Goal: Contribute content: Add original content to the website for others to see

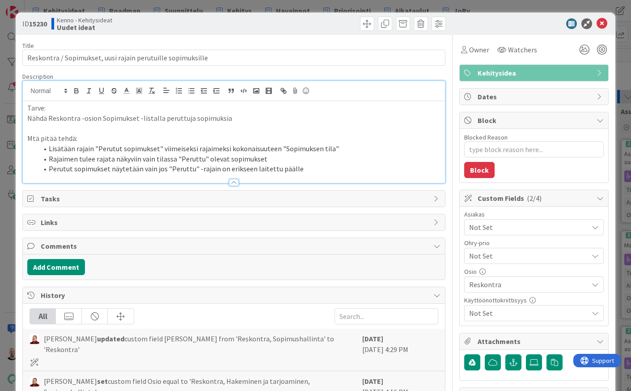
click at [373, 7] on div "ID 15230 Kenno - Kehitysideat Uudet ideat Title 59 / 128 Reskontra / Sopimukset…" at bounding box center [315, 195] width 631 height 391
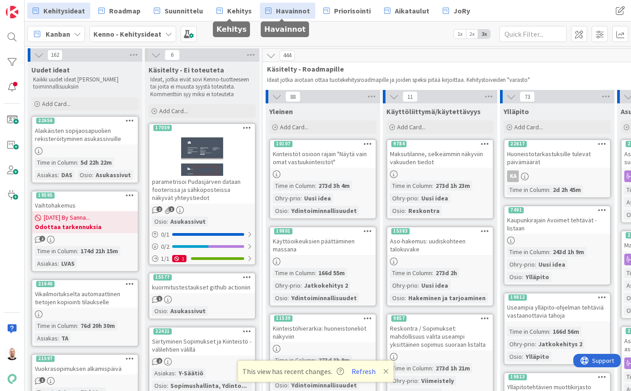
click at [276, 7] on span "Havainnot" at bounding box center [293, 10] width 34 height 11
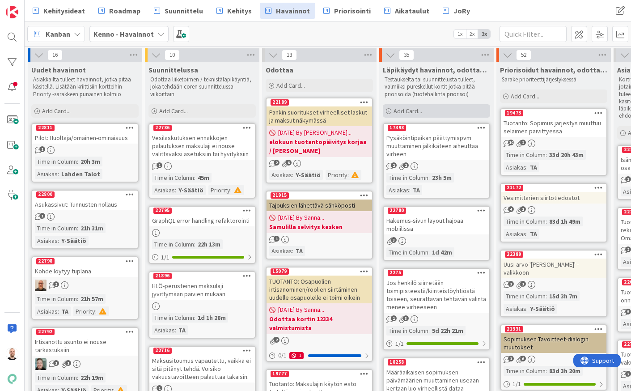
click at [434, 111] on div "Add Card..." at bounding box center [436, 110] width 107 height 13
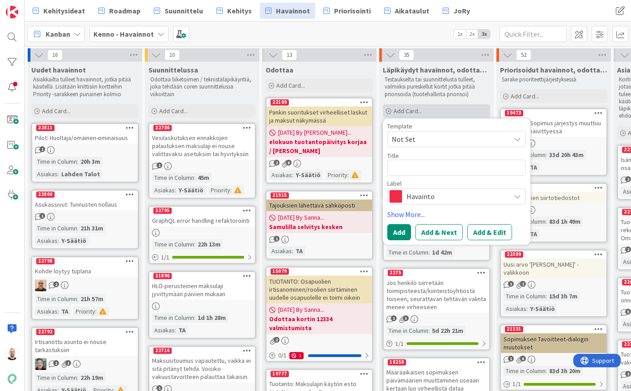
type textarea "x"
type textarea "R"
type textarea "x"
type textarea "Re"
type textarea "x"
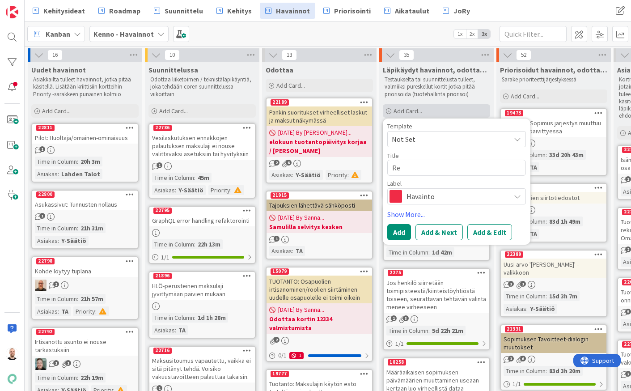
type textarea "Res"
type textarea "x"
type textarea "Resk"
type textarea "x"
type textarea "Resko"
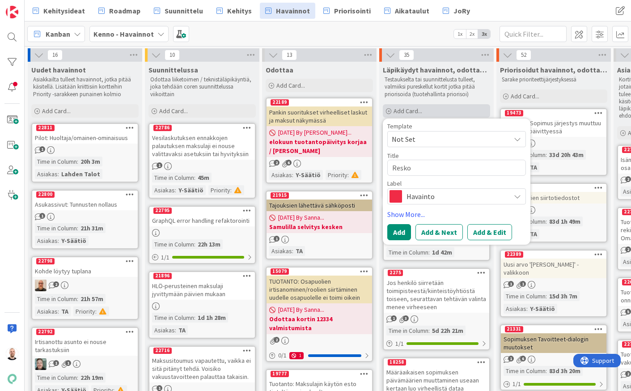
type textarea "x"
type textarea "Reskot"
type textarea "x"
type textarea "Reskotn"
type textarea "x"
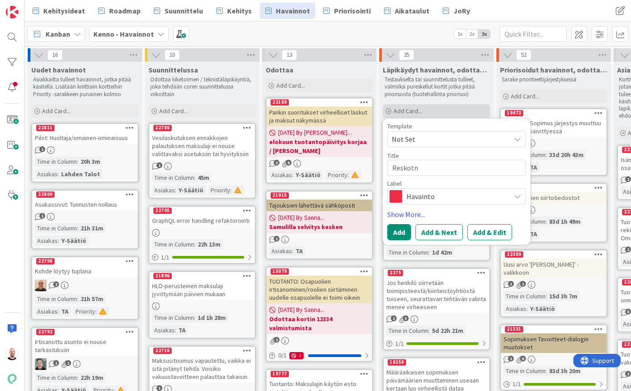
type textarea "Reskot"
type textarea "x"
type textarea "Resko"
type textarea "x"
type textarea "Reskon"
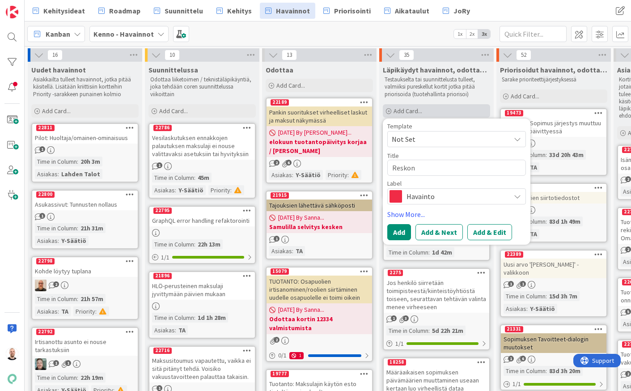
type textarea "x"
type textarea "Reskont"
type textarea "x"
type textarea "Reskontr"
type textarea "x"
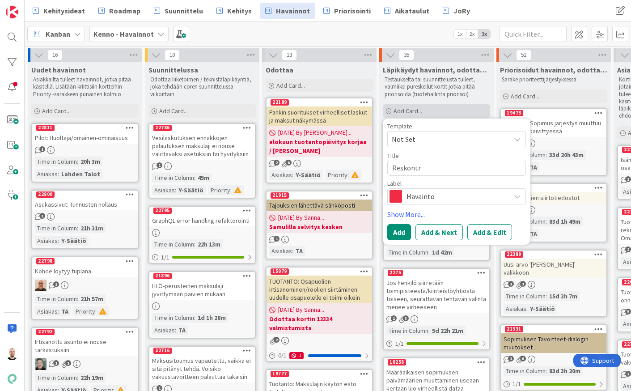
type textarea "Reskontra"
type textarea "x"
type textarea "Reskontran"
type textarea "x"
type textarea "Reskontran"
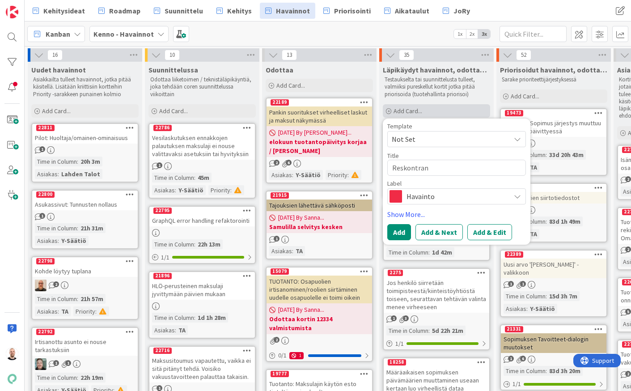
type textarea "x"
type textarea "Reskontran p"
type textarea "x"
type textarea "Reskontran pä"
type textarea "x"
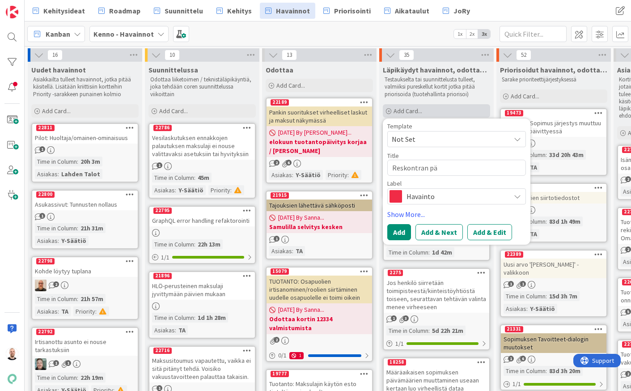
type textarea "Reskontran pää"
type textarea "x"
type textarea "Reskontran pään"
type textarea "x"
type textarea "Reskontran päänä"
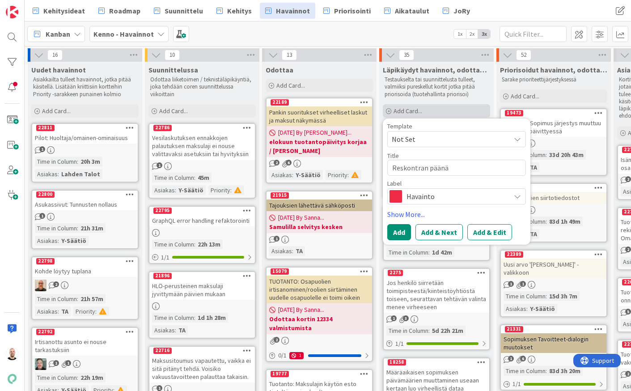
type textarea "x"
type textarea "Reskontran päänäk"
type textarea "x"
type textarea "Reskontran päänäkk"
type textarea "x"
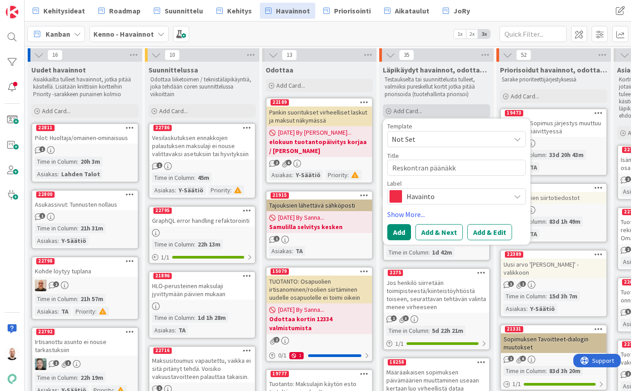
type textarea "Reskontran päänäkky"
type textarea "x"
type textarea "Reskontran päänäkkym"
type textarea "x"
type textarea "Reskontran päänäkkymä"
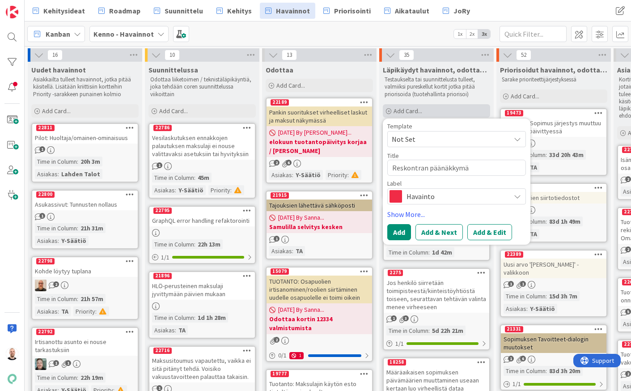
type textarea "x"
type textarea "Reskontran päänäkkym"
type textarea "x"
type textarea "Reskontran päänäkky"
type textarea "x"
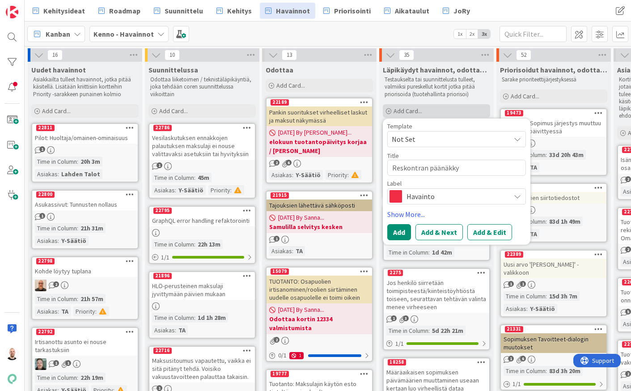
type textarea "Reskontran päänäkk"
type textarea "x"
type textarea "Reskontran päänäk"
type textarea "x"
type textarea "Reskontran päänäky"
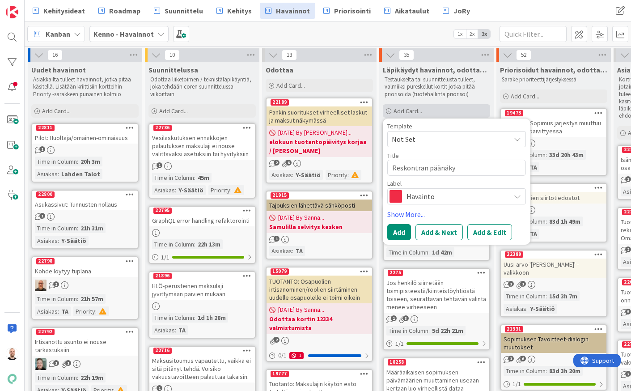
type textarea "x"
type textarea "Reskontran päänäkym"
type textarea "x"
type textarea "Reskontran päänäkymä"
type textarea "x"
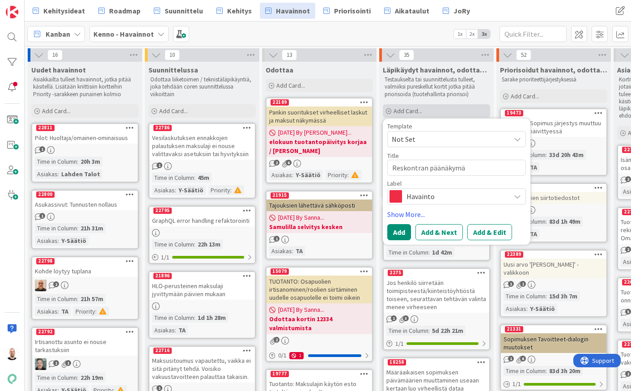
type textarea "Reskontran päänäkymä"
type textarea "x"
type textarea "Reskontran päänäkymä >"
type textarea "x"
type textarea "Reskontran päänäkymä >"
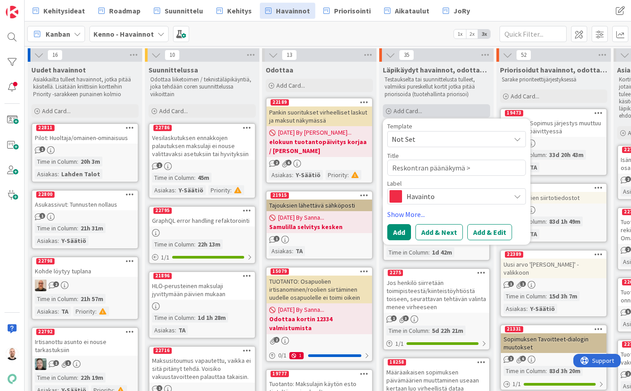
type textarea "x"
type textarea "Reskontran päänäkymä > U"
type textarea "x"
type textarea "Reskontran päänäkymä > Uu"
type textarea "x"
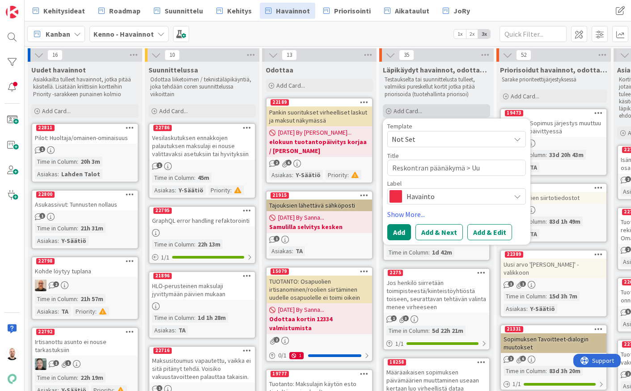
type textarea "Reskontran päänäkymä > Uus"
type textarea "x"
type textarea "Reskontran päänäkymä > Uusi"
type textarea "x"
type textarea "Reskontran päänäkymä > Uusi"
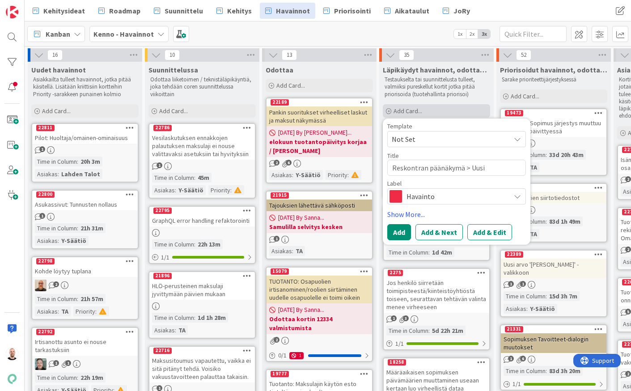
type textarea "x"
type textarea "Reskontran päänäkymä > Uusi k"
type textarea "x"
type textarea "Reskontran päänäkymä > Uusi ki"
type textarea "x"
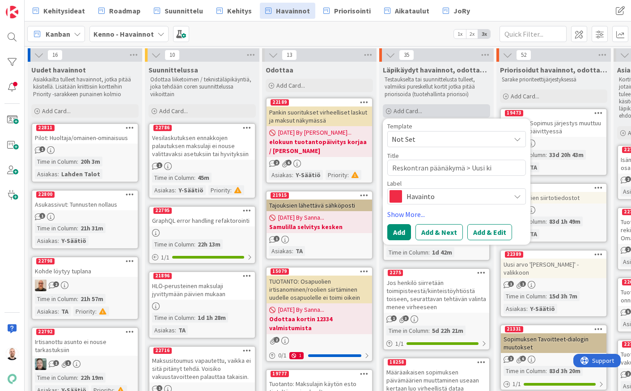
type textarea "Reskontran päänäkymä > Uusi kir"
type textarea "x"
type textarea "Reskontran päänäkymä > Uusi kirj"
type textarea "x"
type textarea "Reskontran päänäkymä > Uusi kirja"
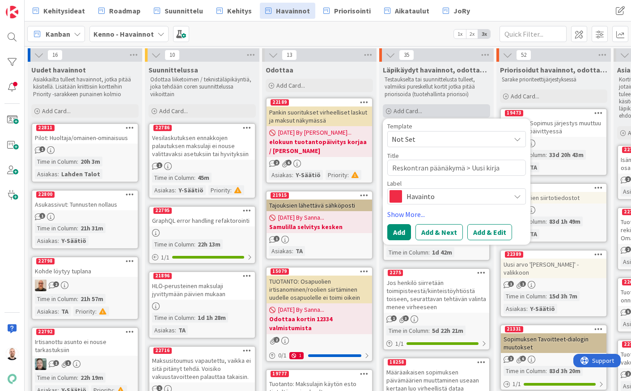
type textarea "x"
type textarea "Reskontran päänäkymä > Uusi kirjau"
type textarea "x"
type textarea "Reskontran päänäkymä > Uusi kirjaus"
click at [493, 231] on button "Add & Edit" at bounding box center [490, 232] width 45 height 16
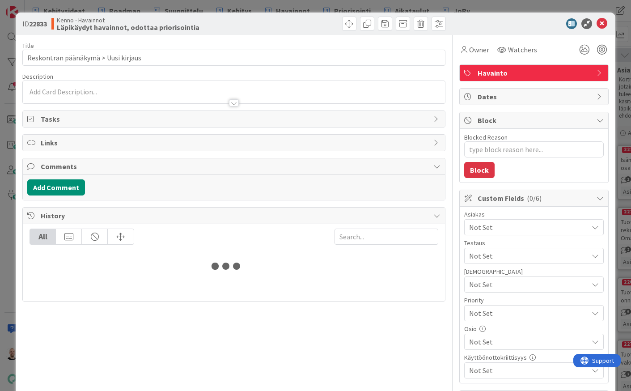
type textarea "x"
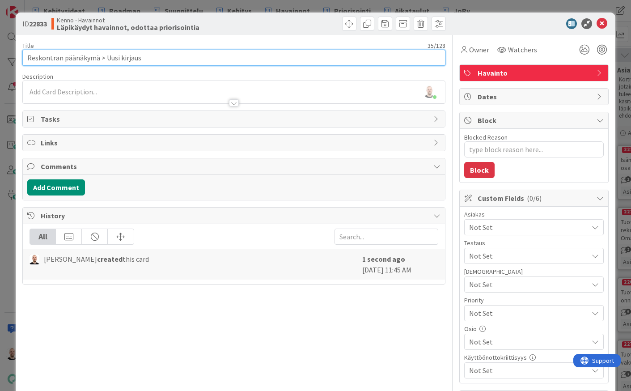
click at [111, 59] on input "Reskontran päänäkymä > Uusi kirjaus" at bounding box center [233, 58] width 423 height 16
type input "Reskontran päänäkymä > Lisää kirjaus"
type textarea "x"
type input "Reskontran päänäkymä > Lisää kirjaus"
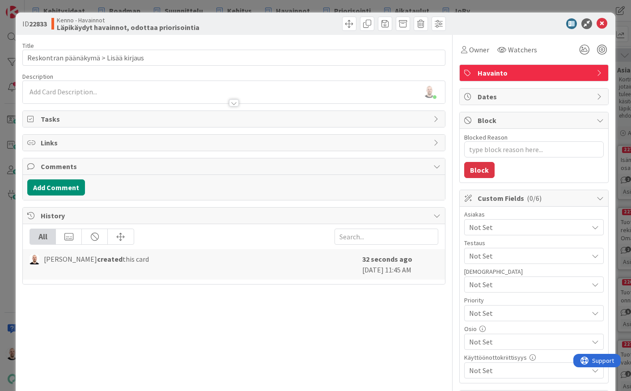
click at [112, 95] on div at bounding box center [234, 98] width 422 height 9
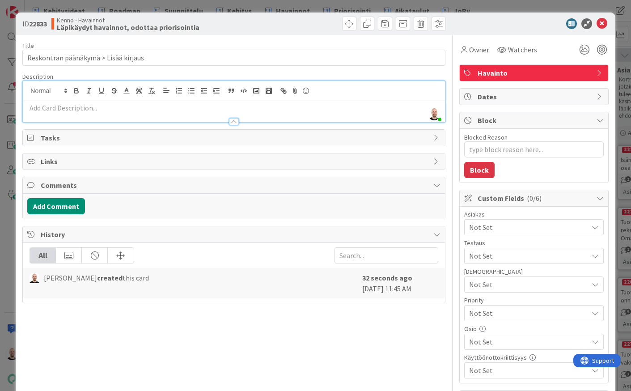
click at [105, 108] on p at bounding box center [233, 108] width 413 height 10
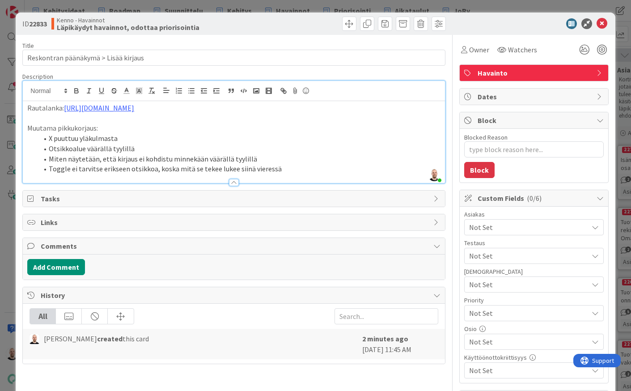
click at [95, 133] on p "Muutama pikkukorjaus:" at bounding box center [233, 128] width 413 height 10
click at [305, 174] on li "Toggle ei tarvitse erikseen otsikkoa, koska mitä se tekee lukee siinä vieressä" at bounding box center [239, 169] width 402 height 10
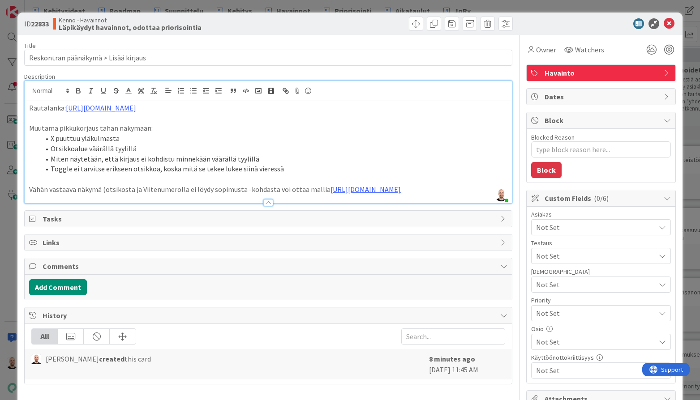
type textarea "x"
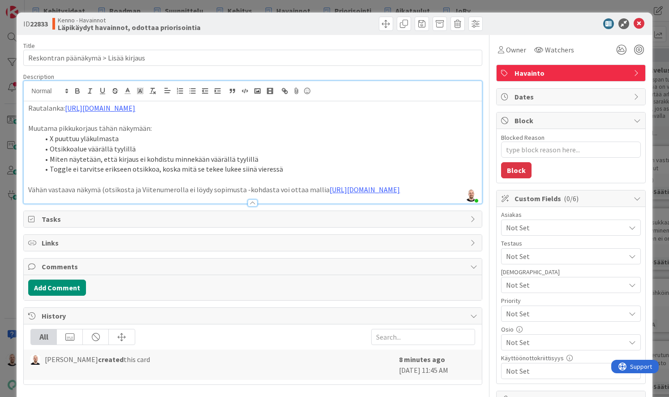
click at [280, 6] on div "ID 22833 Kenno - Havainnot Läpikäydyt havainnot, odottaa priorisointia Title 36…" at bounding box center [334, 198] width 669 height 397
